Goal: Navigation & Orientation: Understand site structure

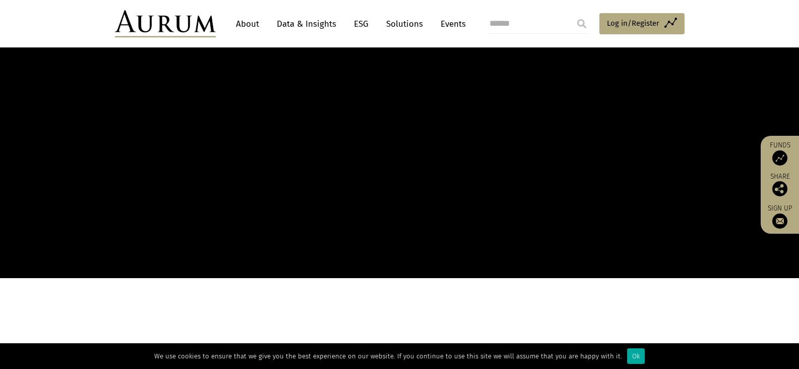
scroll to position [151, 0]
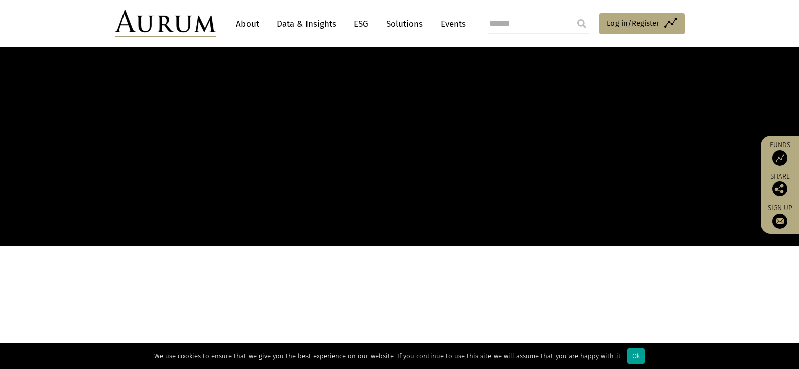
click at [630, 352] on div "Ok" at bounding box center [636, 356] width 18 height 16
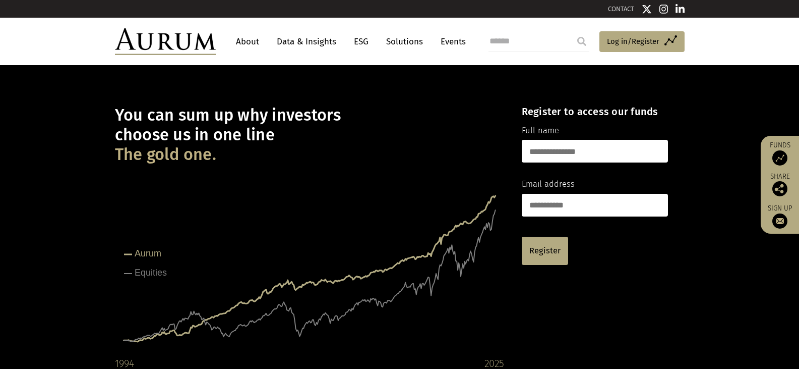
scroll to position [0, 0]
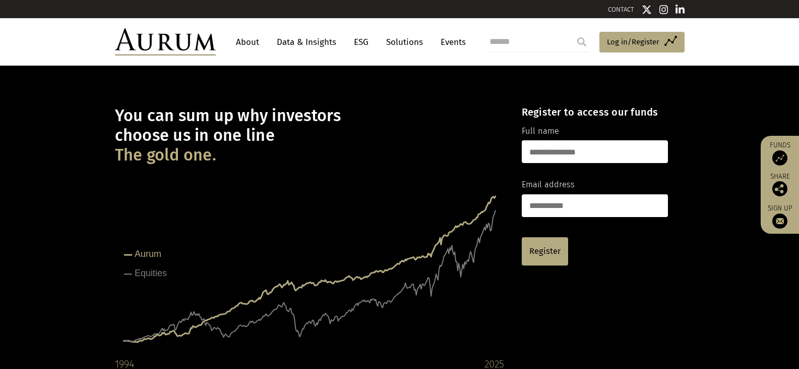
click at [299, 41] on link "Data & Insights" at bounding box center [307, 42] width 70 height 19
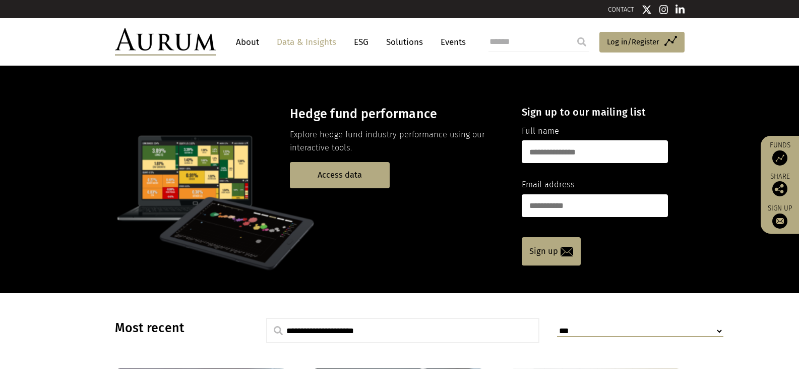
click at [253, 42] on link "About" at bounding box center [247, 42] width 33 height 19
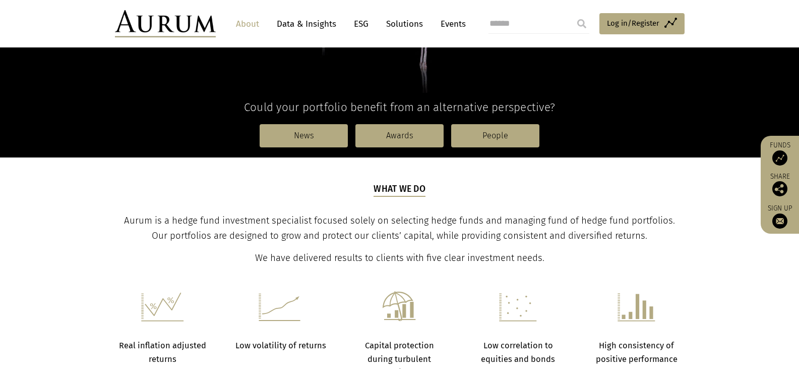
scroll to position [252, 0]
